Goal: Task Accomplishment & Management: Use online tool/utility

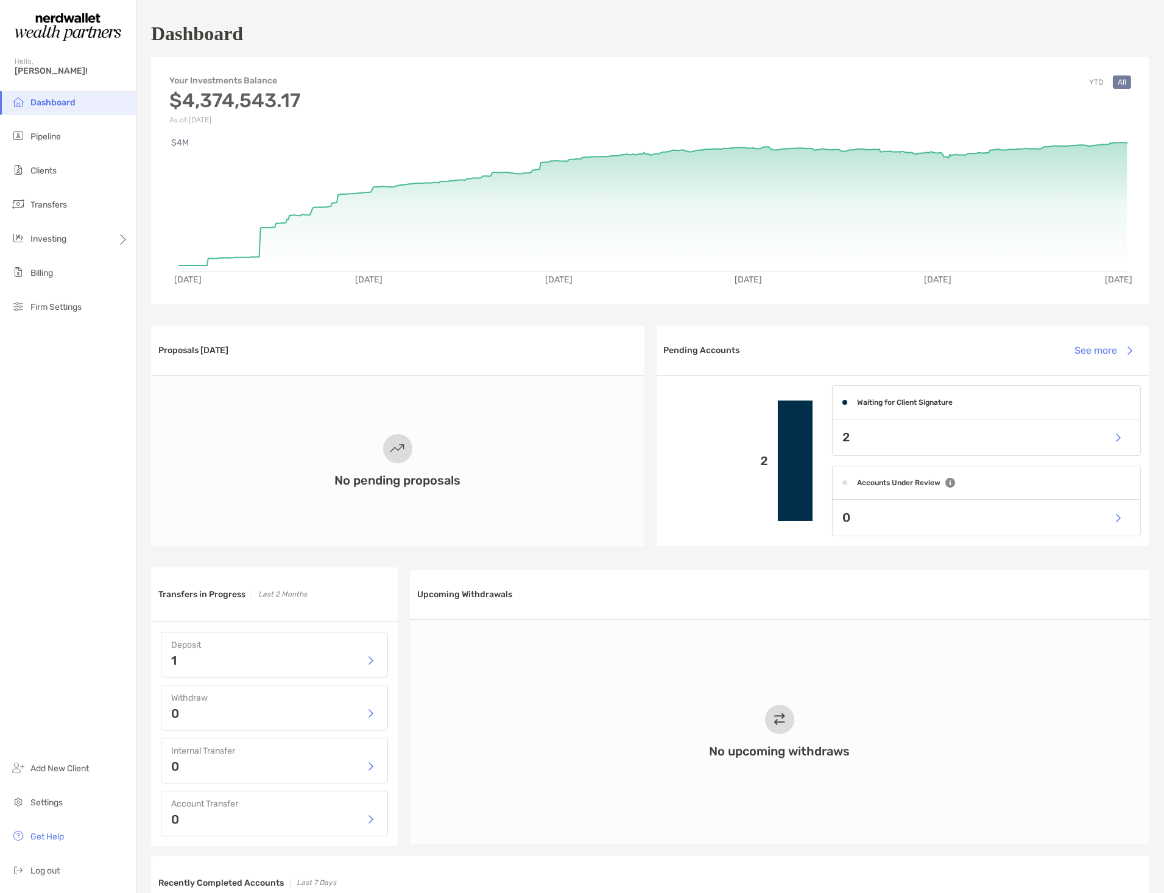
click at [887, 447] on div "2" at bounding box center [986, 438] width 308 height 36
click at [1111, 439] on button "button" at bounding box center [1117, 437] width 25 height 26
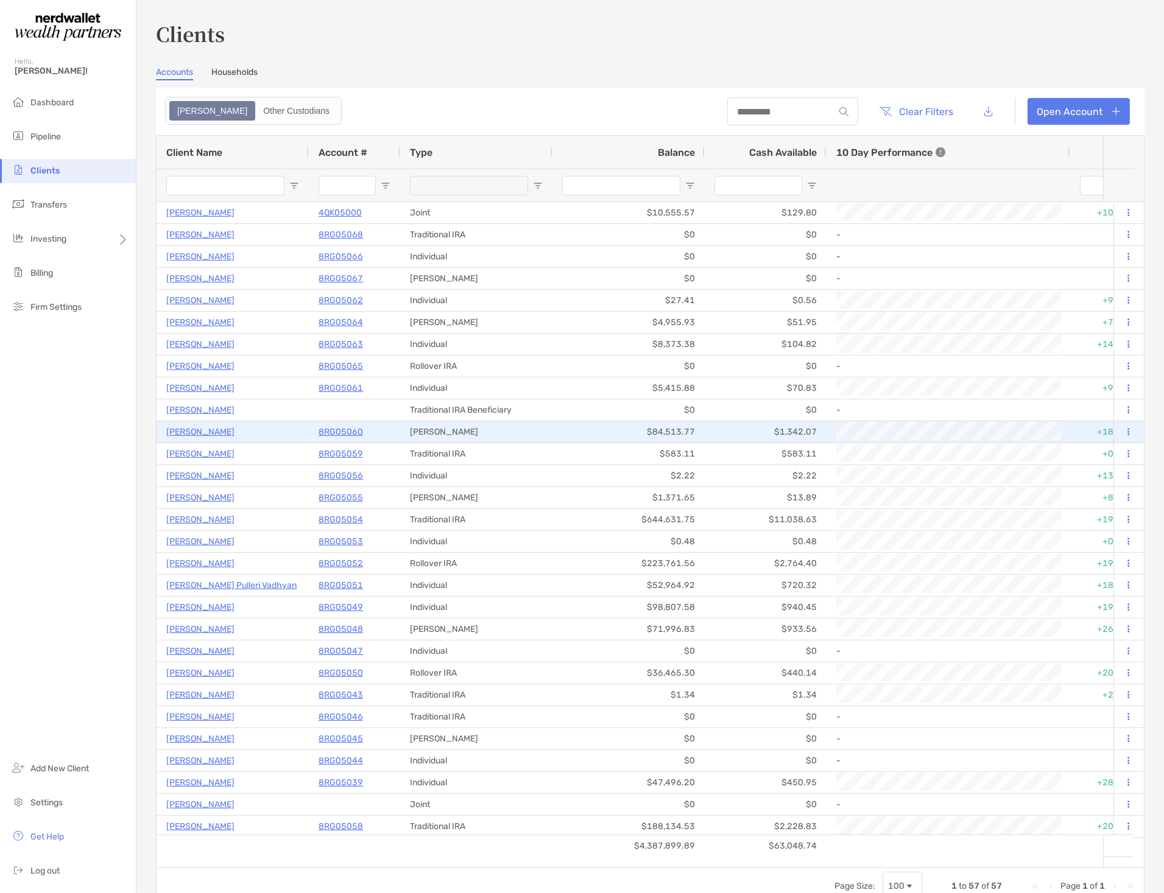
type input "**********"
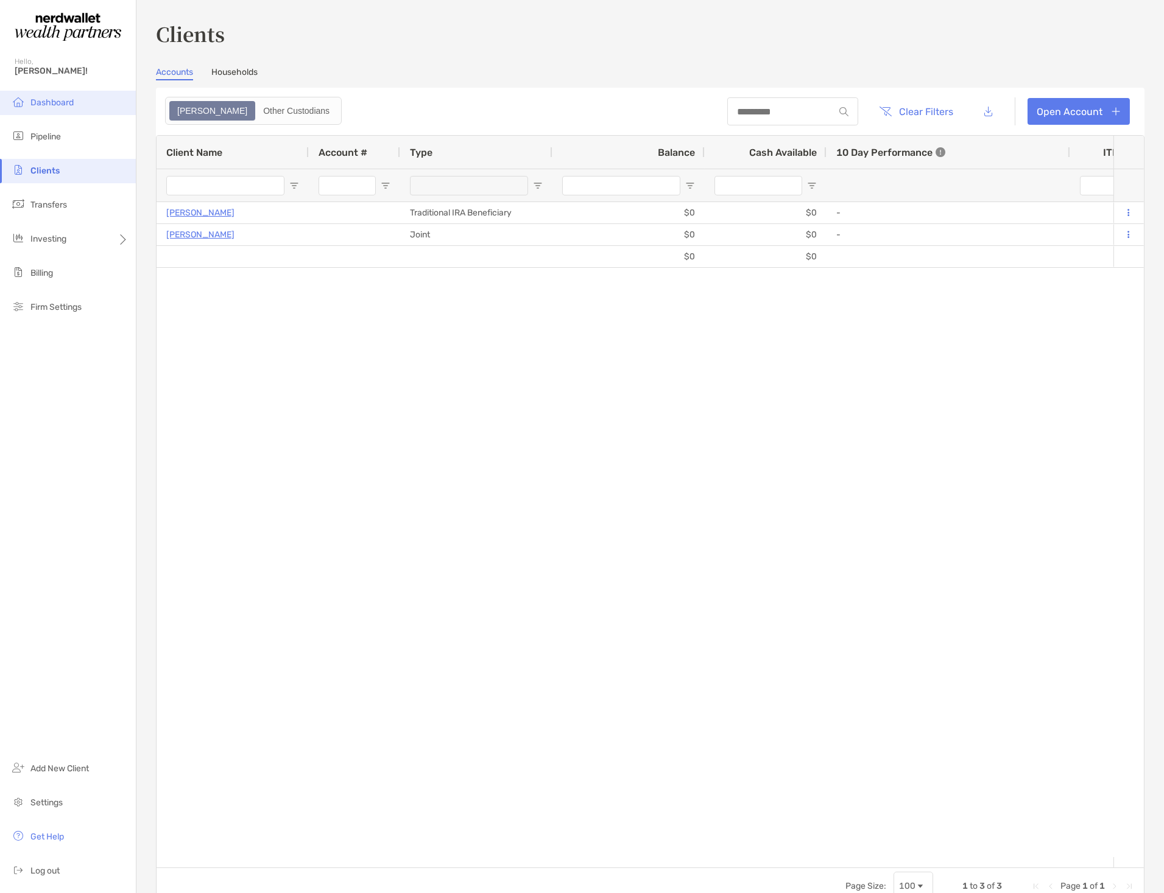
click at [51, 105] on span "Dashboard" at bounding box center [51, 102] width 43 height 10
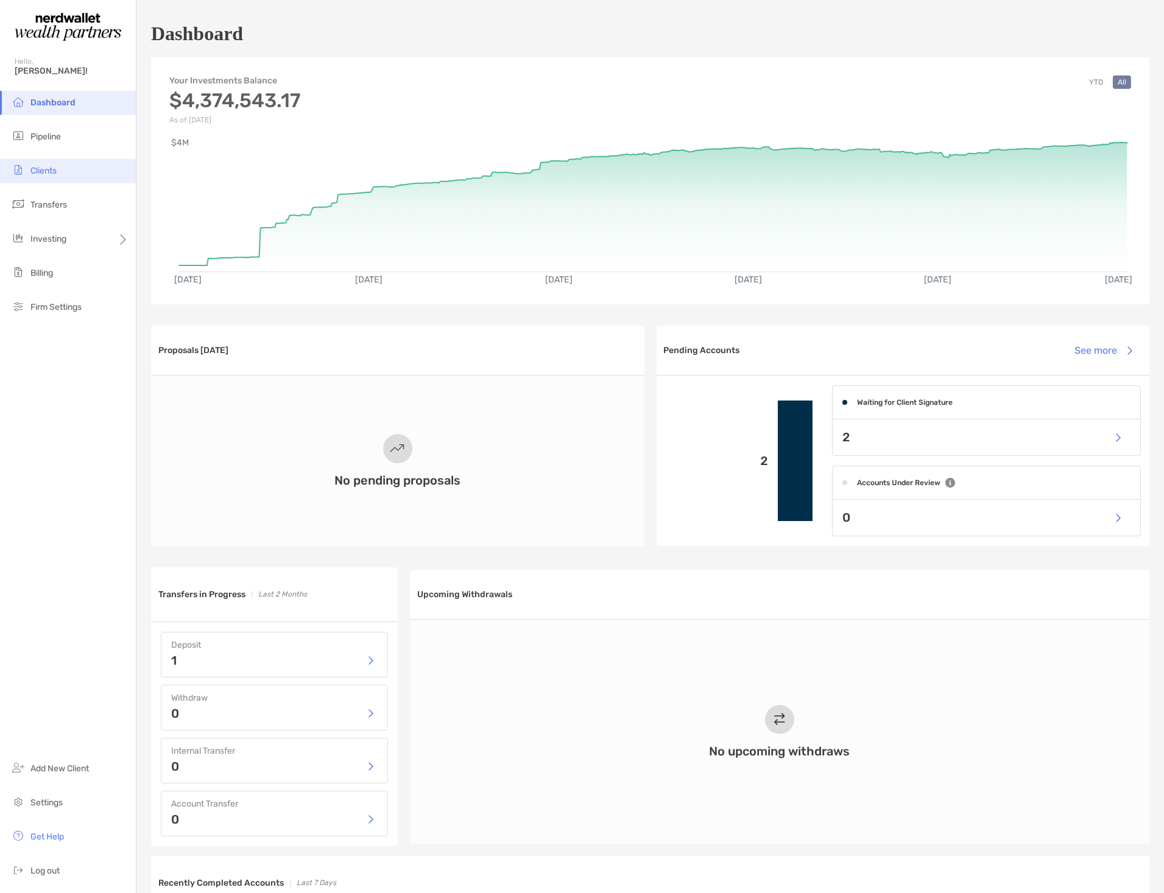
click at [43, 169] on span "Clients" at bounding box center [43, 171] width 26 height 10
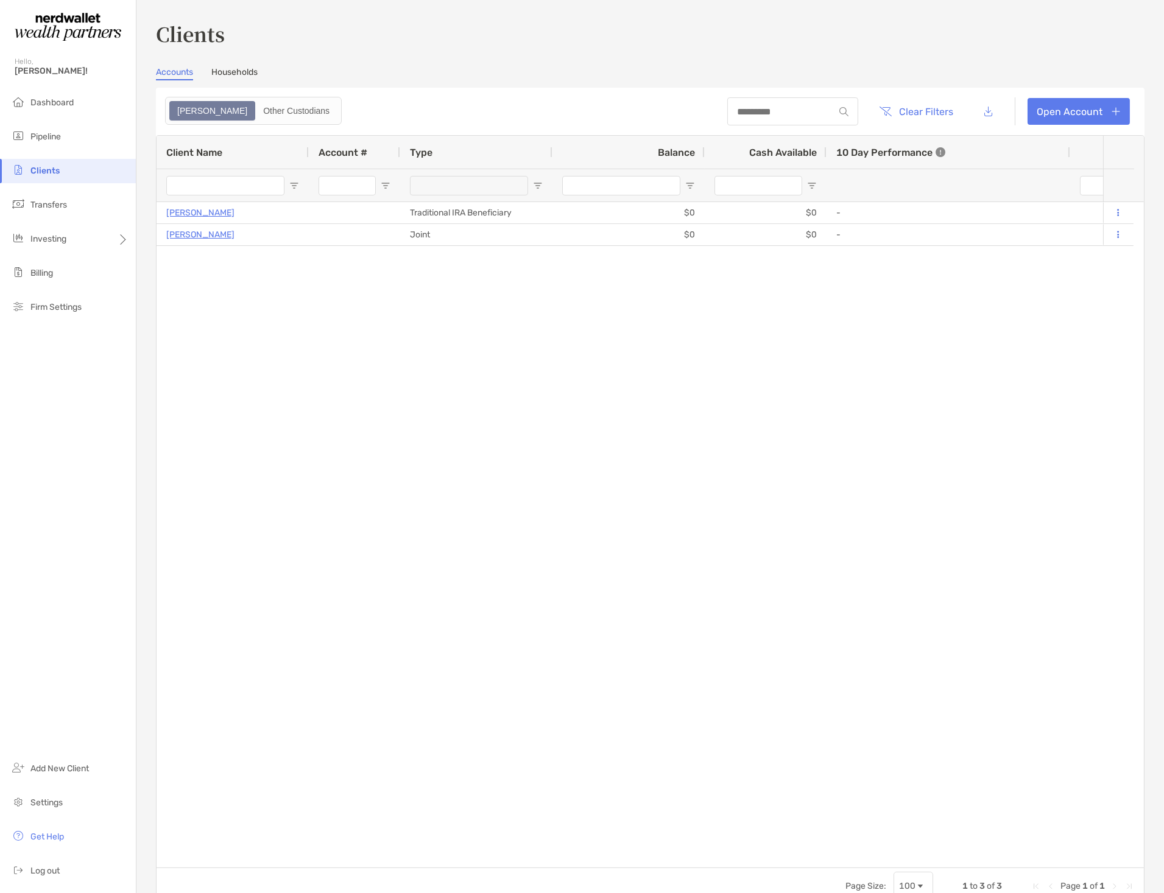
type input "**********"
click at [923, 113] on button "Clear Filters" at bounding box center [916, 111] width 93 height 27
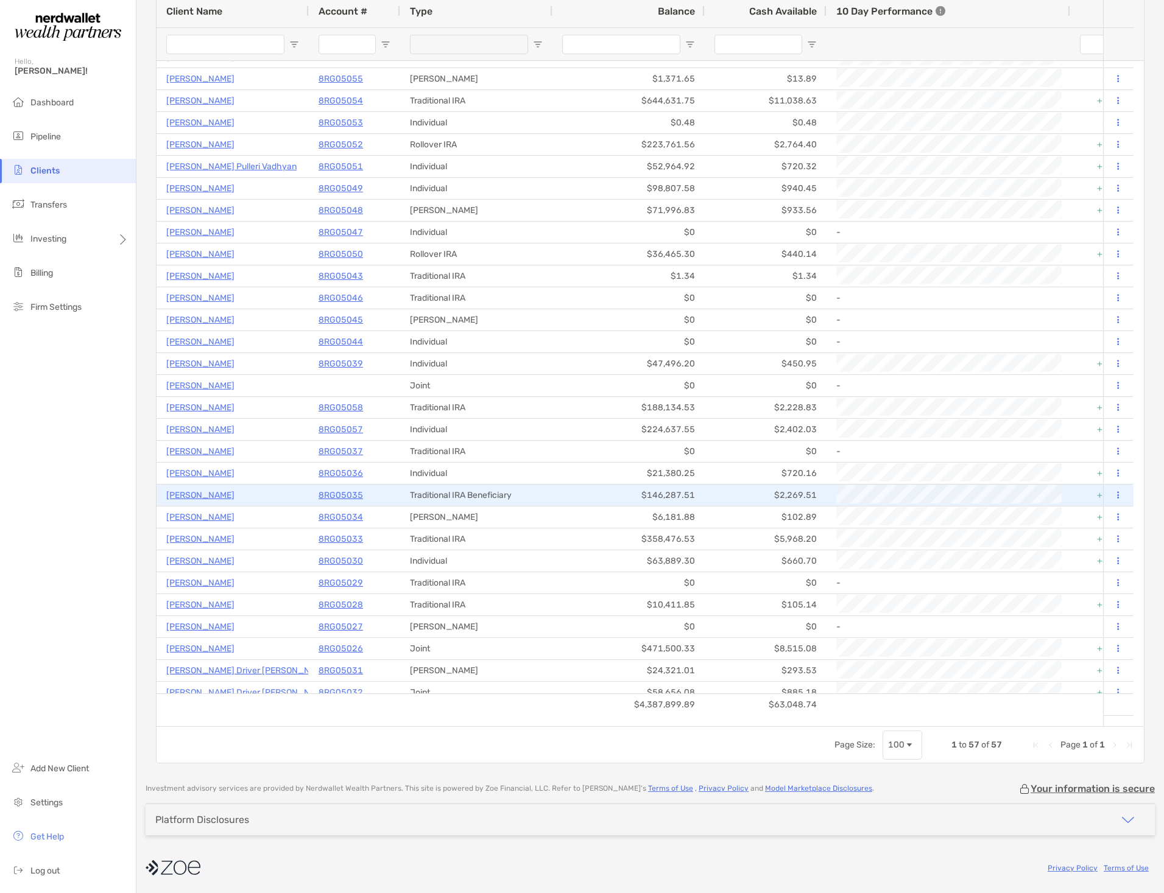
scroll to position [242, 0]
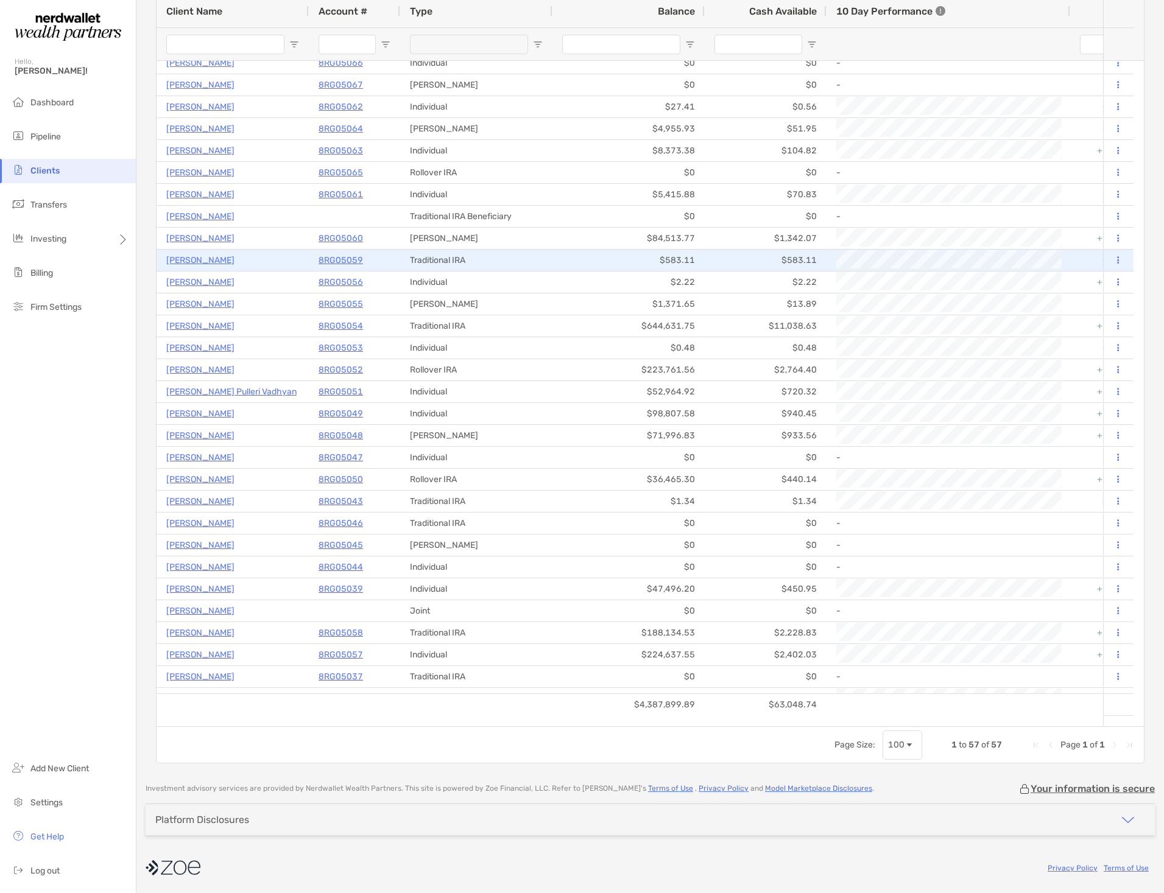
click at [201, 259] on p "[PERSON_NAME]" at bounding box center [200, 260] width 68 height 15
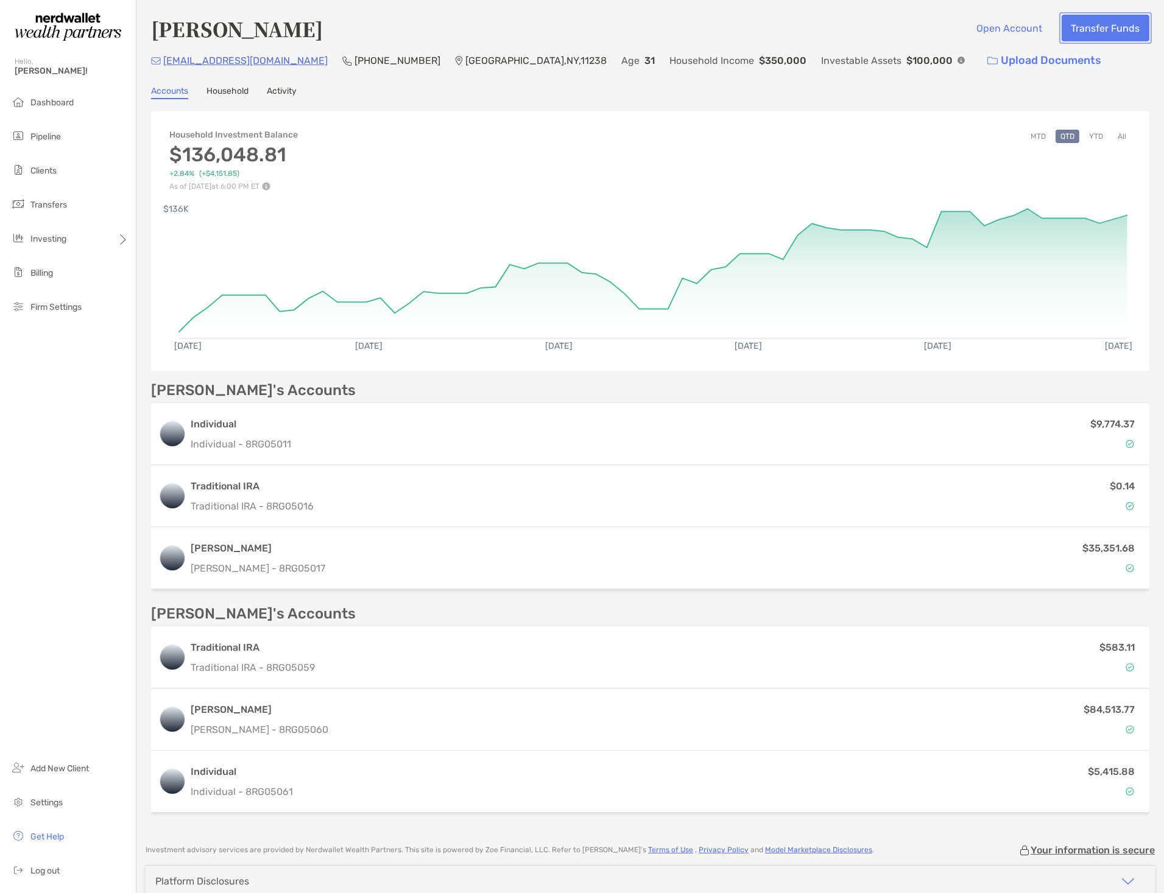
click at [1098, 37] on button "Transfer Funds" at bounding box center [1105, 28] width 88 height 27
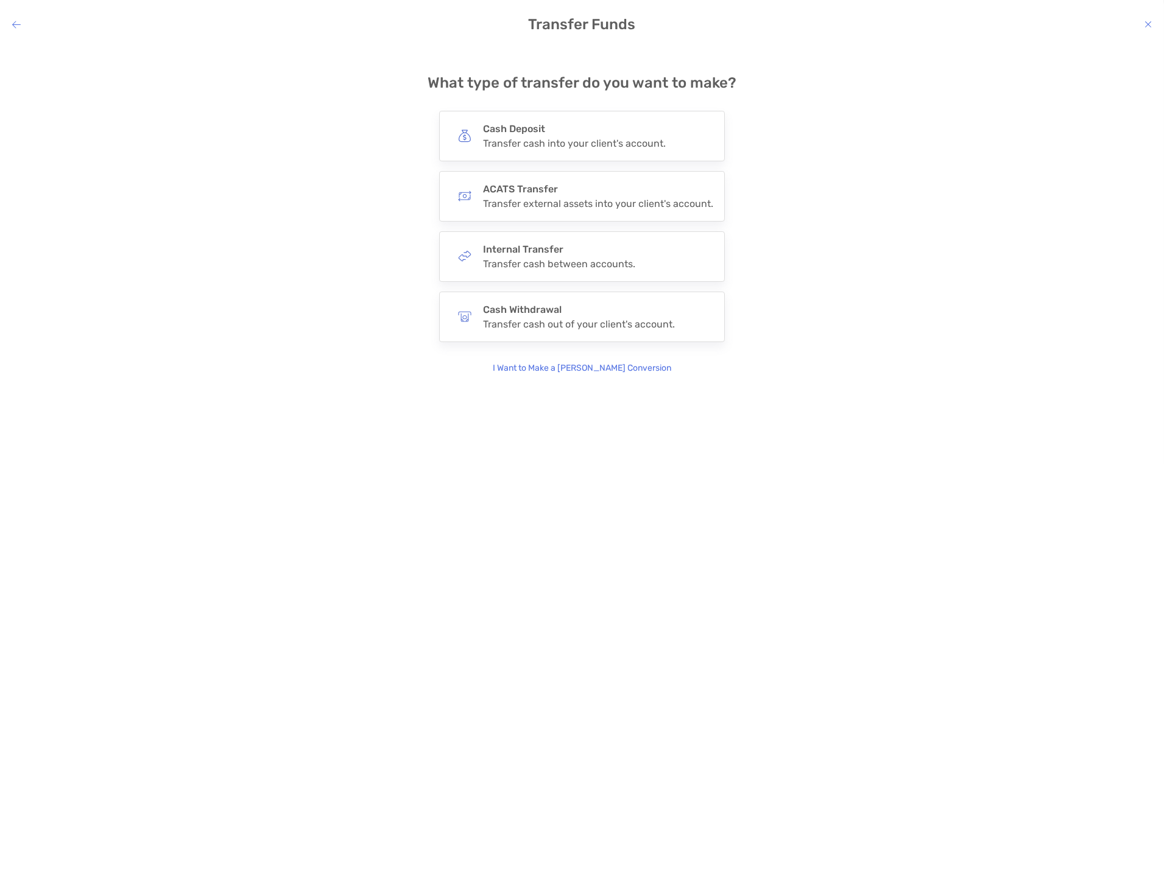
click at [589, 366] on p "I Want to Make a [PERSON_NAME] Conversion" at bounding box center [582, 368] width 178 height 13
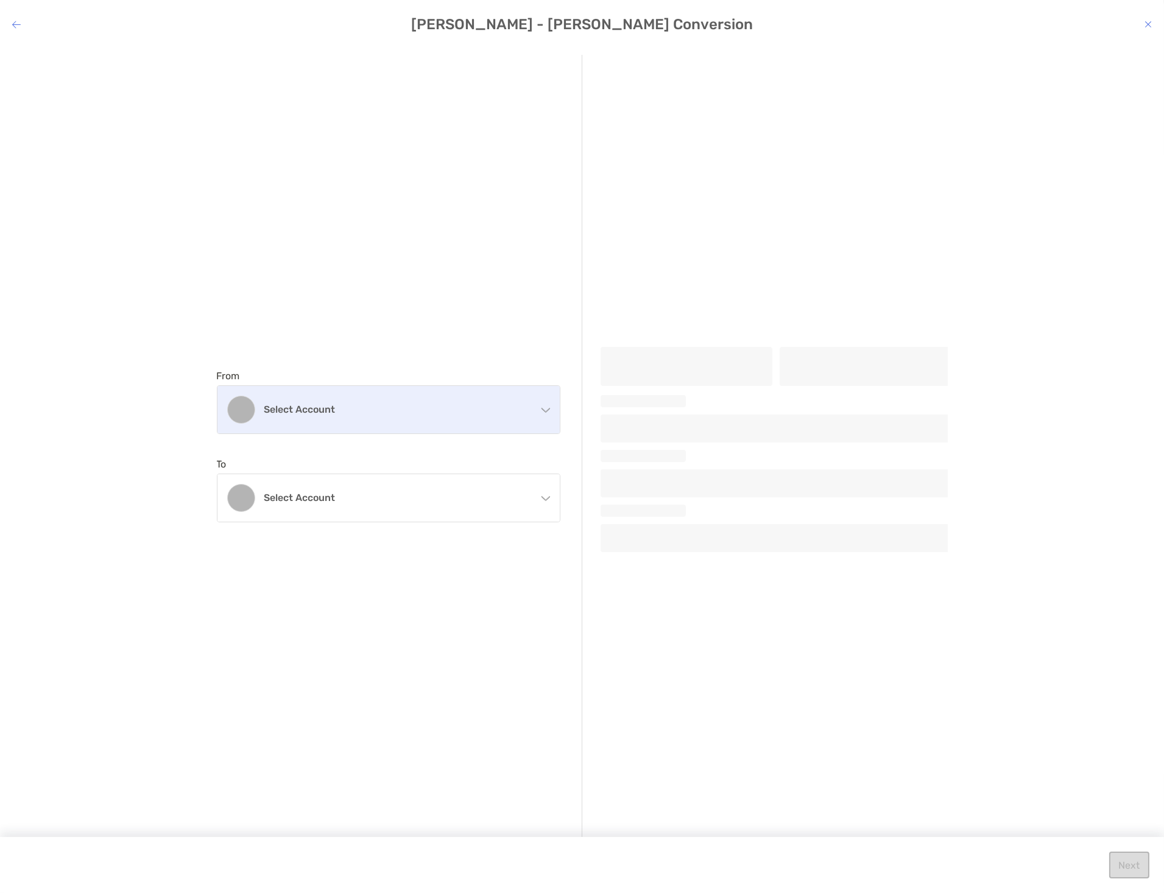
click at [431, 397] on div "Select account" at bounding box center [388, 409] width 342 height 47
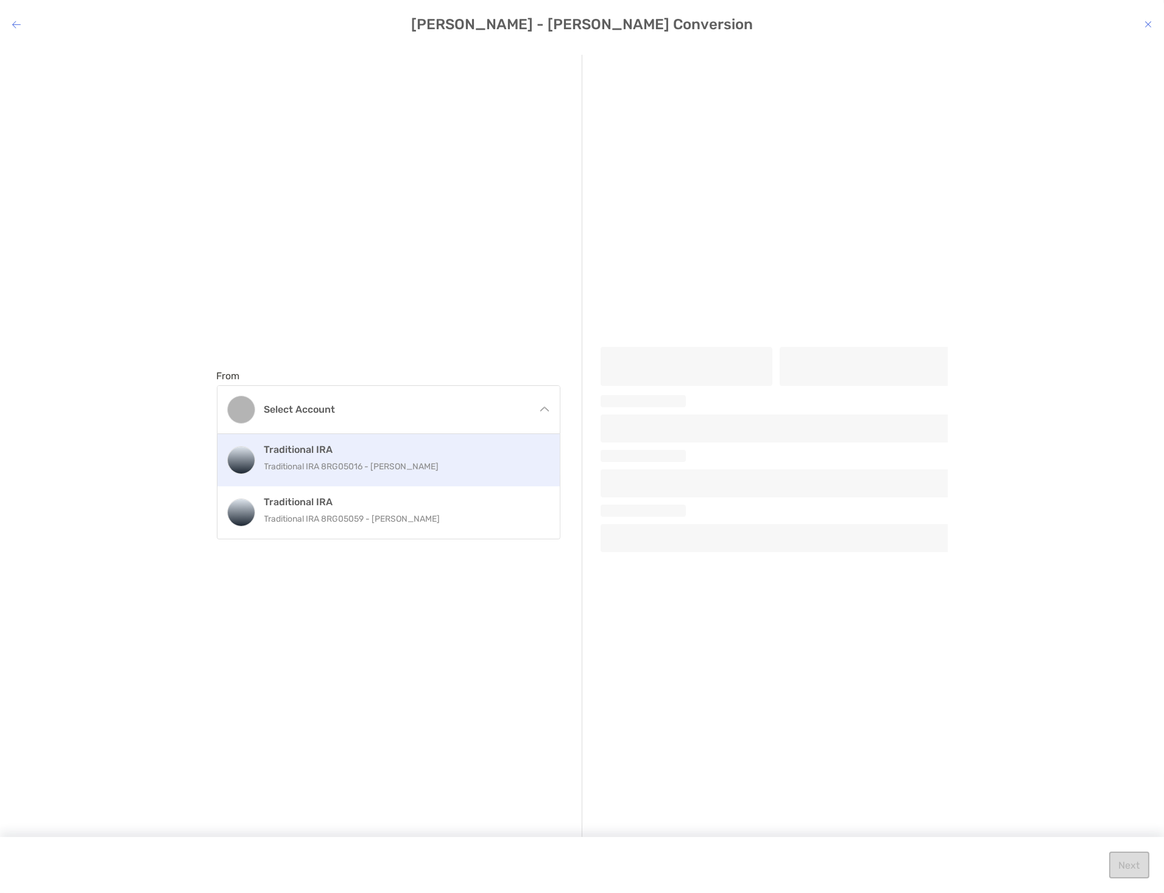
click at [393, 457] on div "Traditional IRA Traditional IRA 8RG05016 - [PERSON_NAME]" at bounding box center [401, 460] width 275 height 33
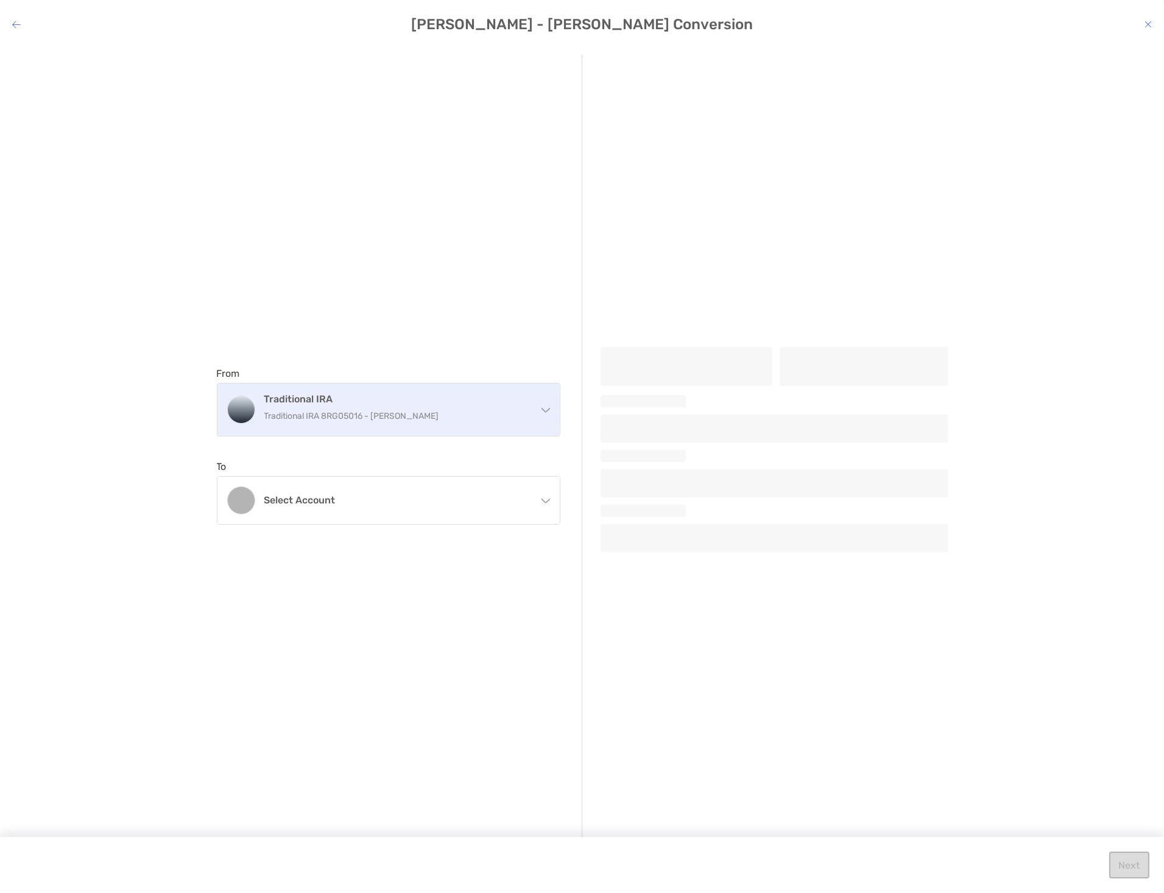
click at [409, 416] on p "Traditional IRA 8RG05016 - [PERSON_NAME]" at bounding box center [395, 416] width 263 height 15
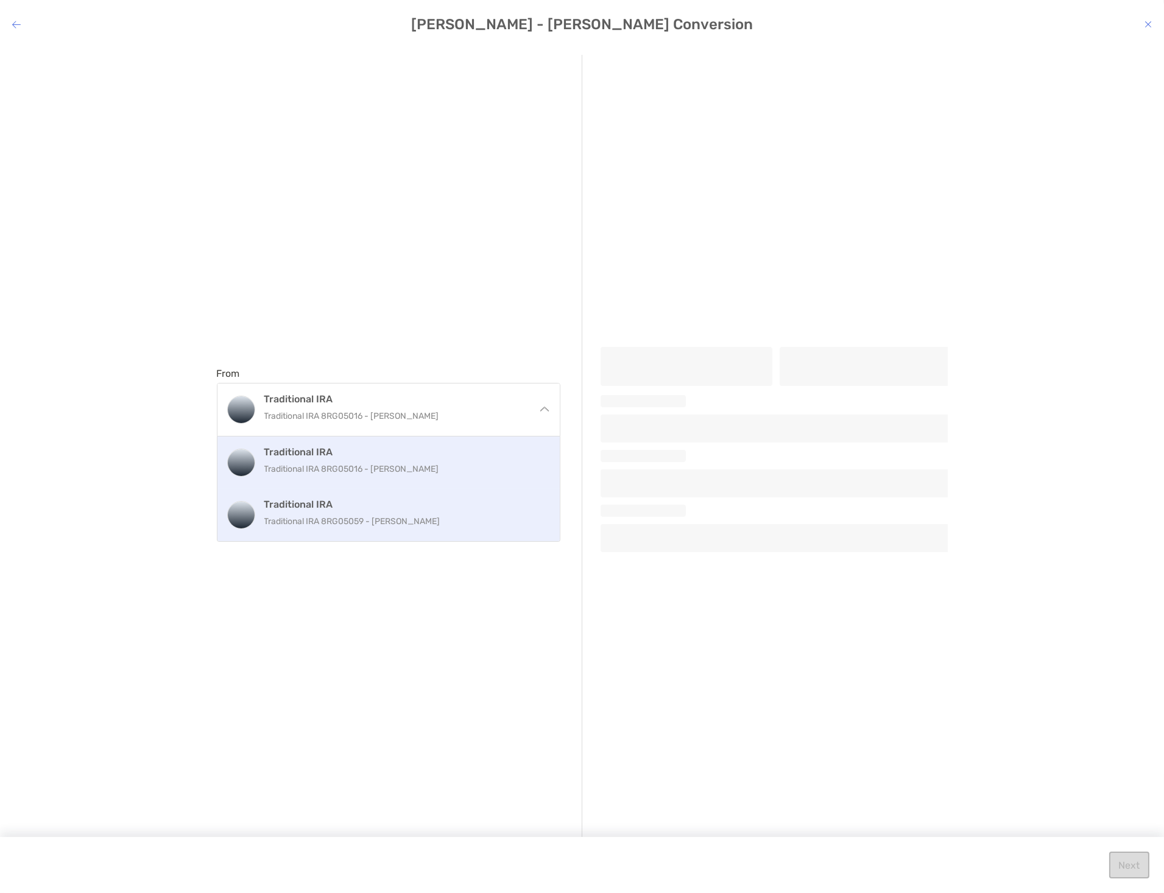
click at [361, 520] on p "Traditional IRA 8RG05059 - [PERSON_NAME]" at bounding box center [401, 521] width 275 height 15
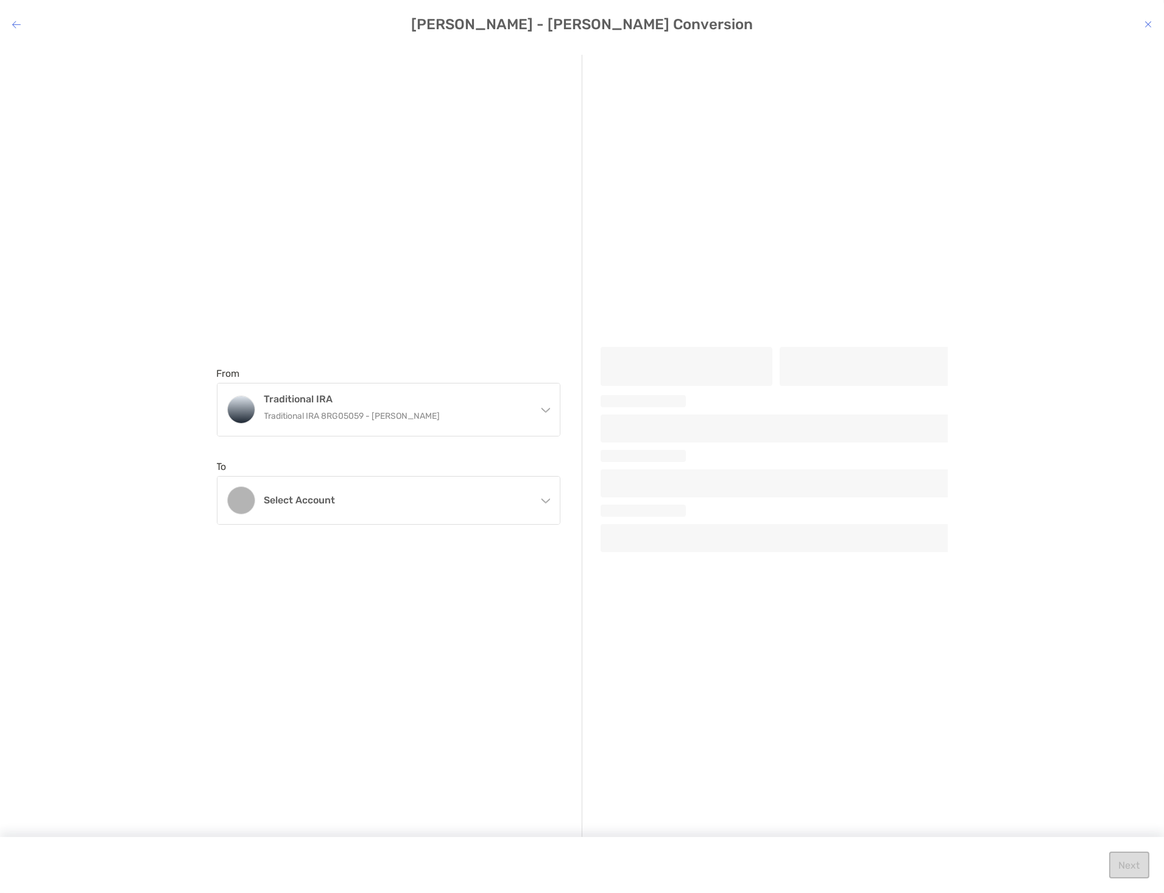
click at [361, 520] on div "Select account" at bounding box center [388, 500] width 342 height 47
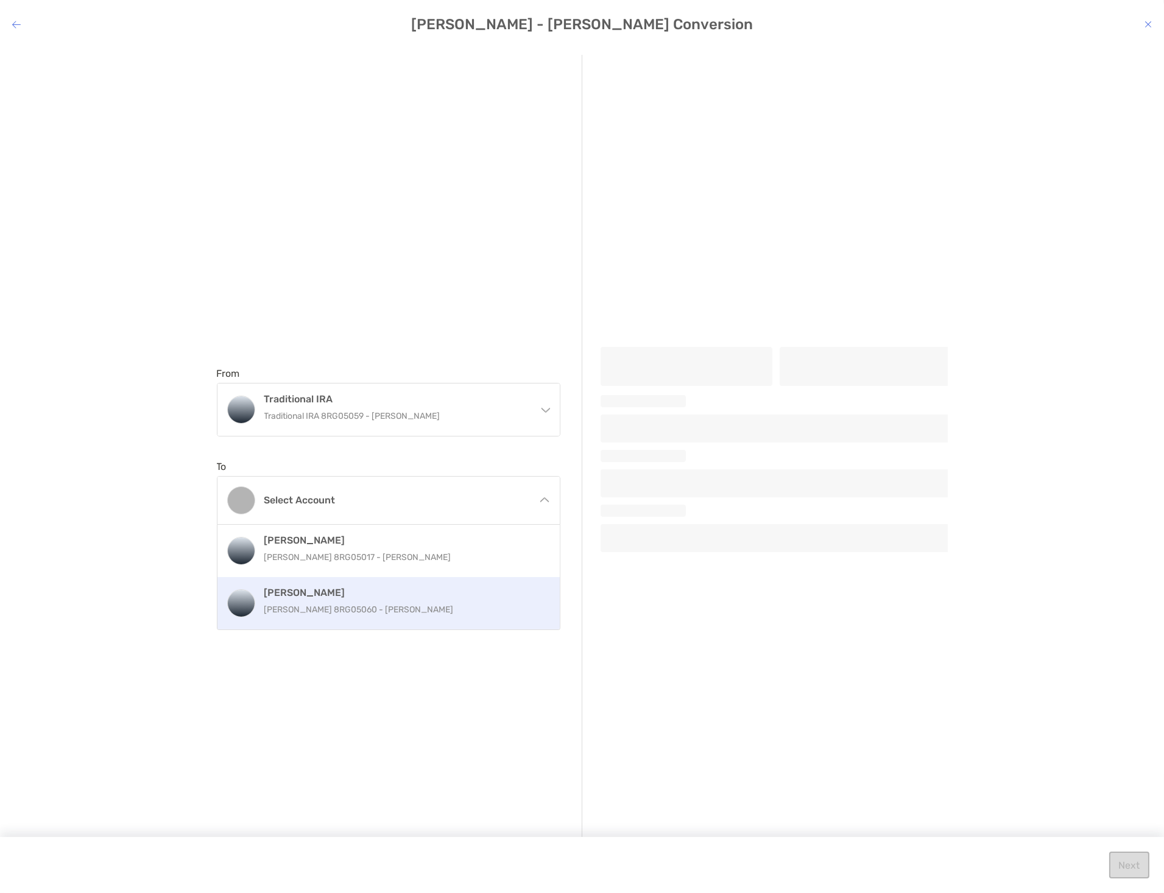
click at [348, 599] on h4 "[PERSON_NAME]" at bounding box center [401, 593] width 275 height 12
